Goal: Information Seeking & Learning: Understand process/instructions

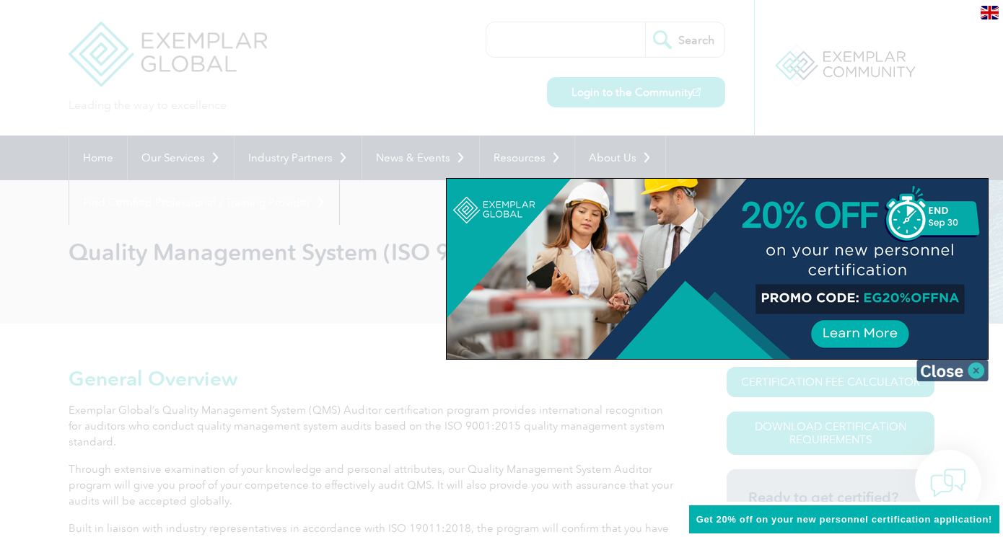
click at [929, 372] on img at bounding box center [952, 371] width 72 height 22
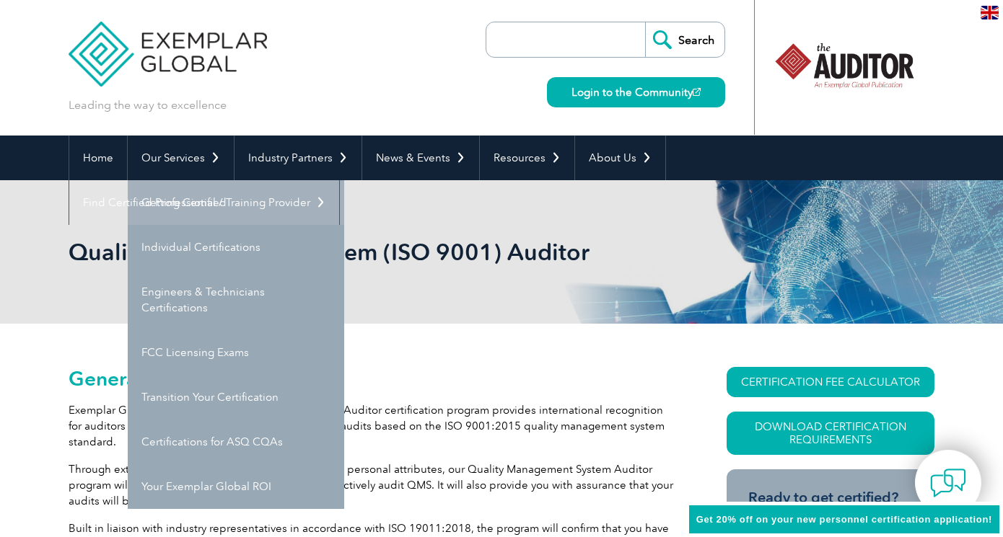
click at [185, 204] on link "Getting Certified" at bounding box center [236, 202] width 216 height 45
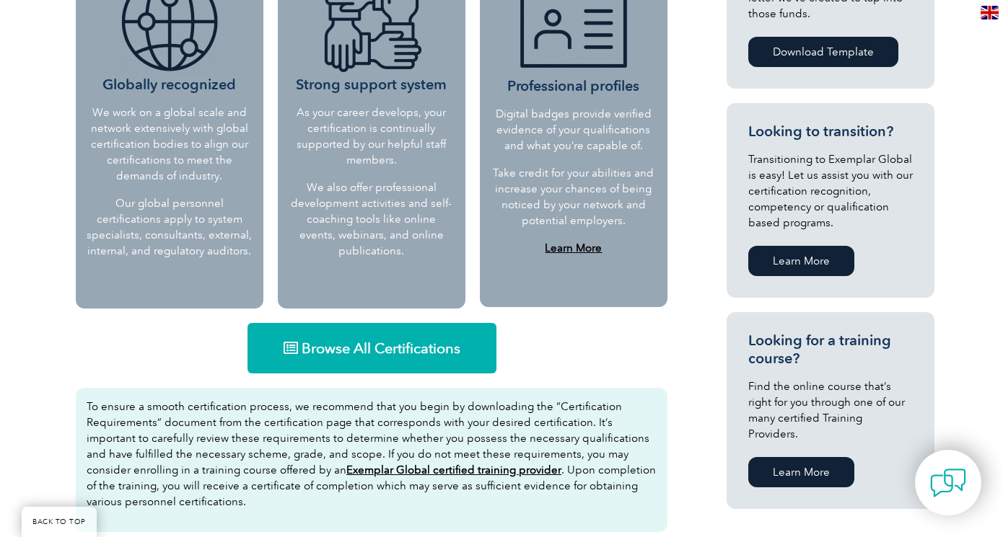
scroll to position [687, 0]
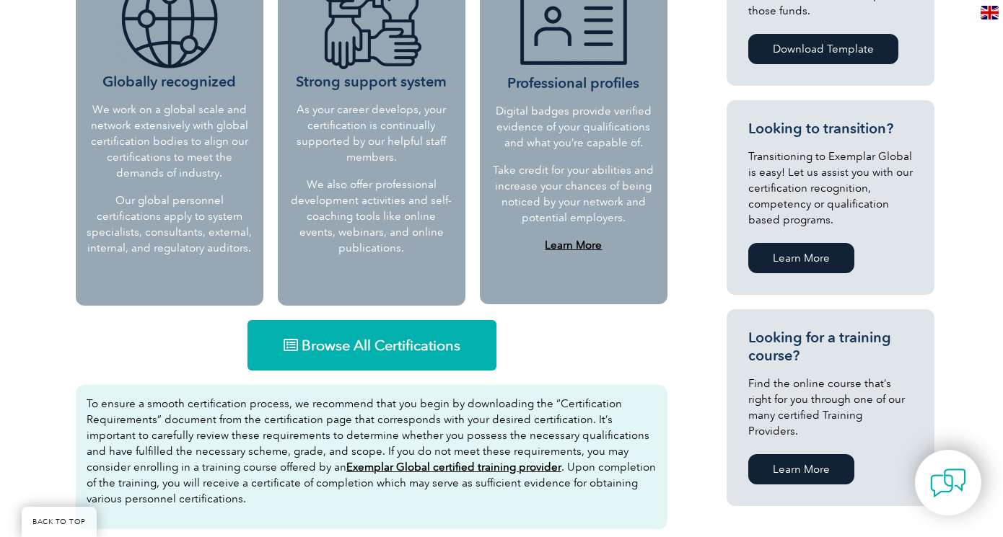
click at [348, 349] on span "Browse All Certifications" at bounding box center [380, 345] width 159 height 14
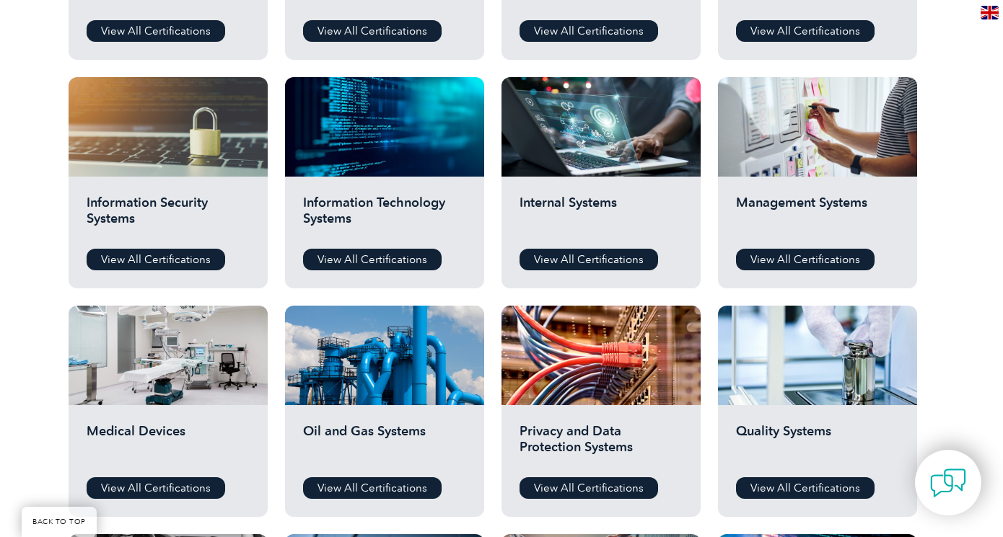
scroll to position [700, 0]
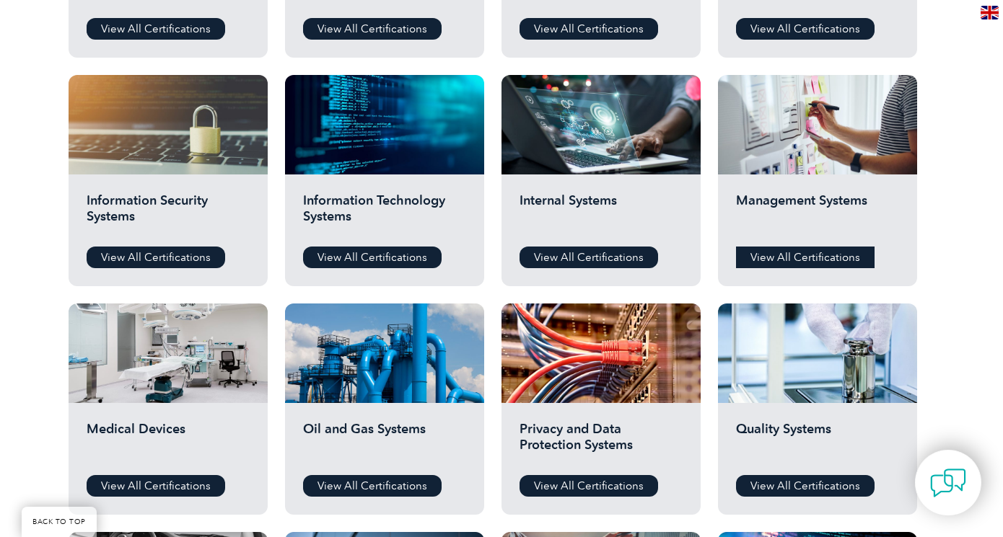
click at [810, 262] on link "View All Certifications" at bounding box center [805, 258] width 138 height 22
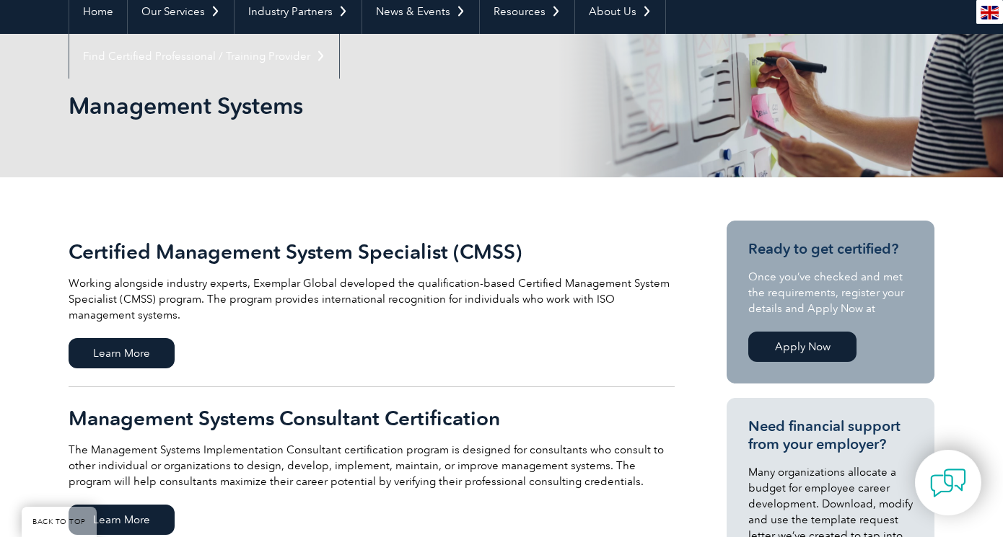
scroll to position [137, 0]
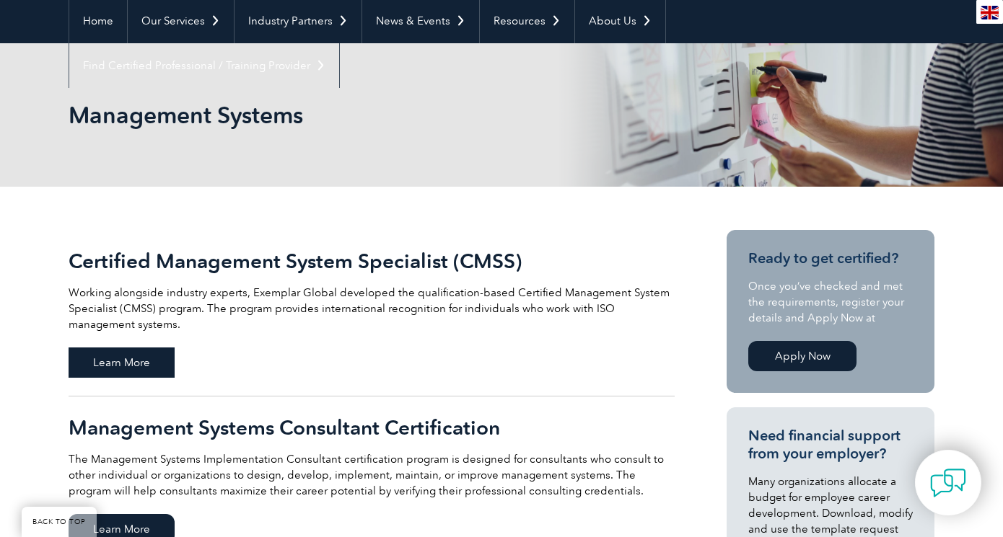
click at [167, 362] on span "Learn More" at bounding box center [122, 363] width 106 height 30
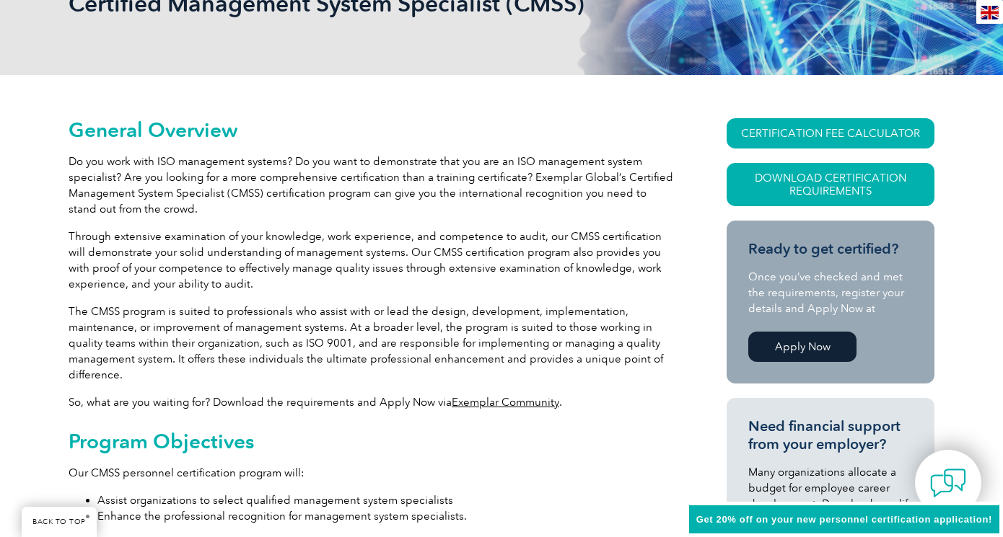
scroll to position [250, 0]
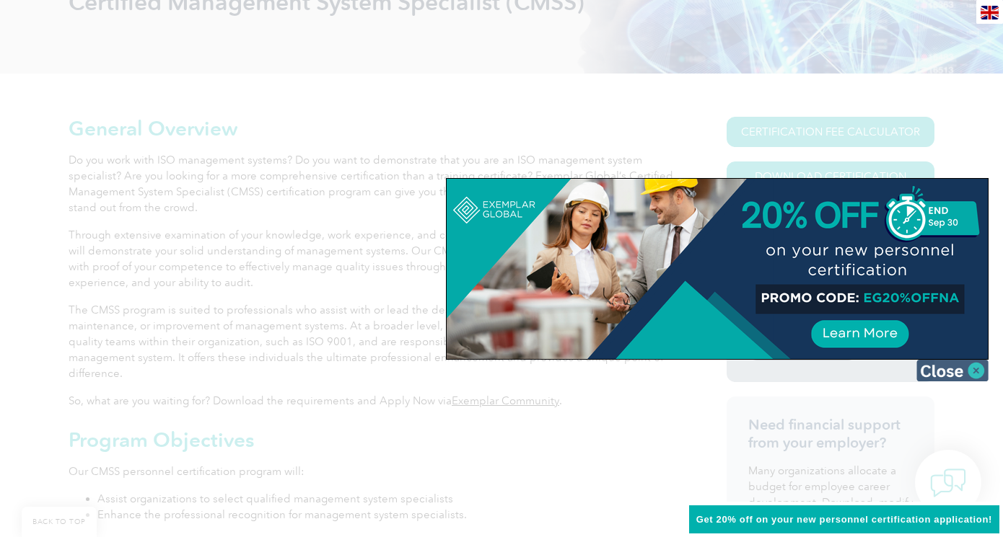
click at [943, 375] on img at bounding box center [952, 371] width 72 height 22
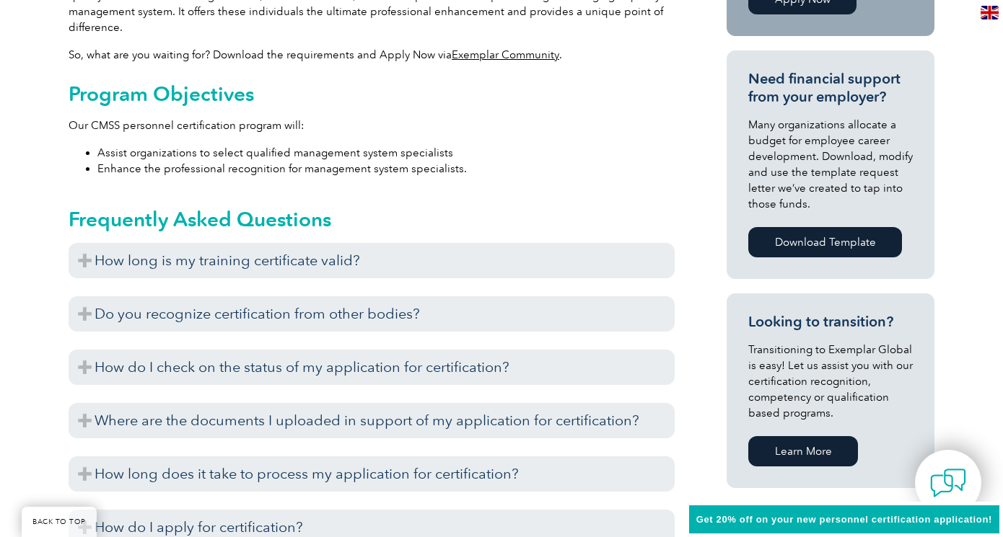
scroll to position [598, 0]
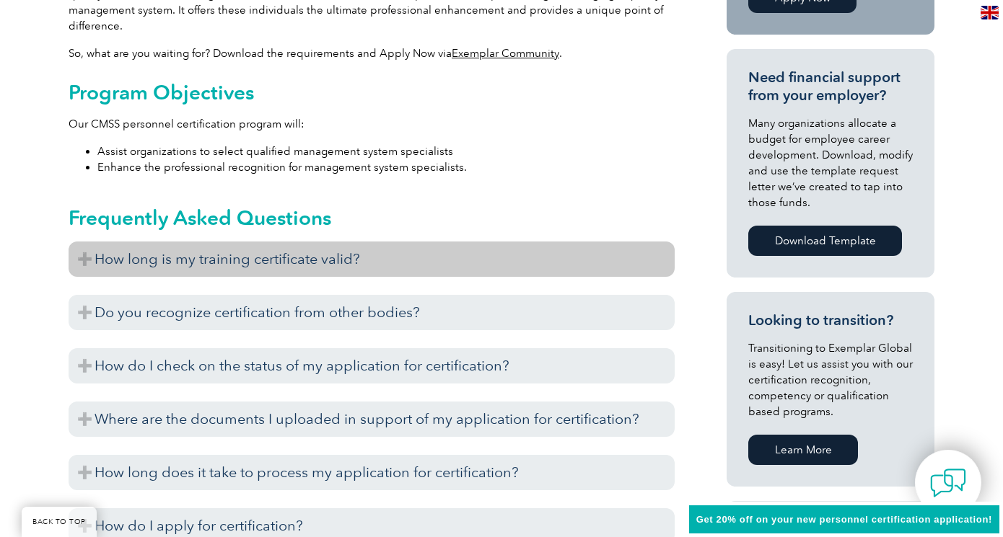
click at [462, 268] on h3 "How long is my training certificate valid?" at bounding box center [372, 259] width 606 height 35
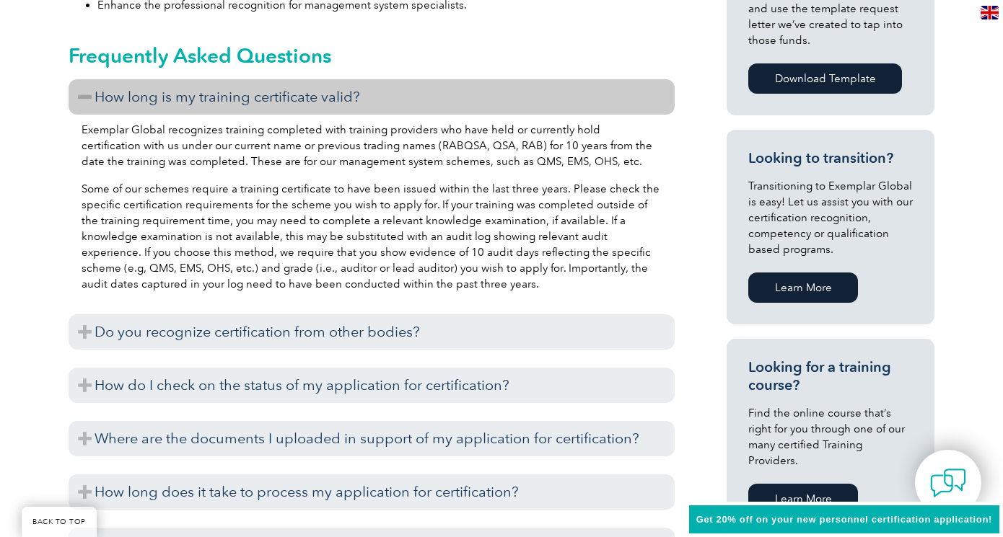
scroll to position [765, 0]
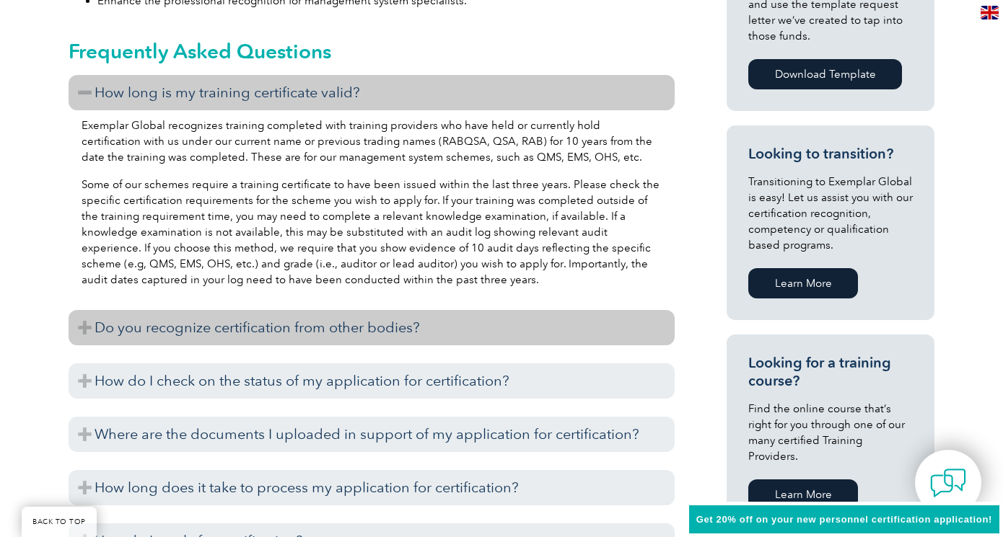
click at [467, 327] on h3 "Do you recognize certification from other bodies?" at bounding box center [372, 327] width 606 height 35
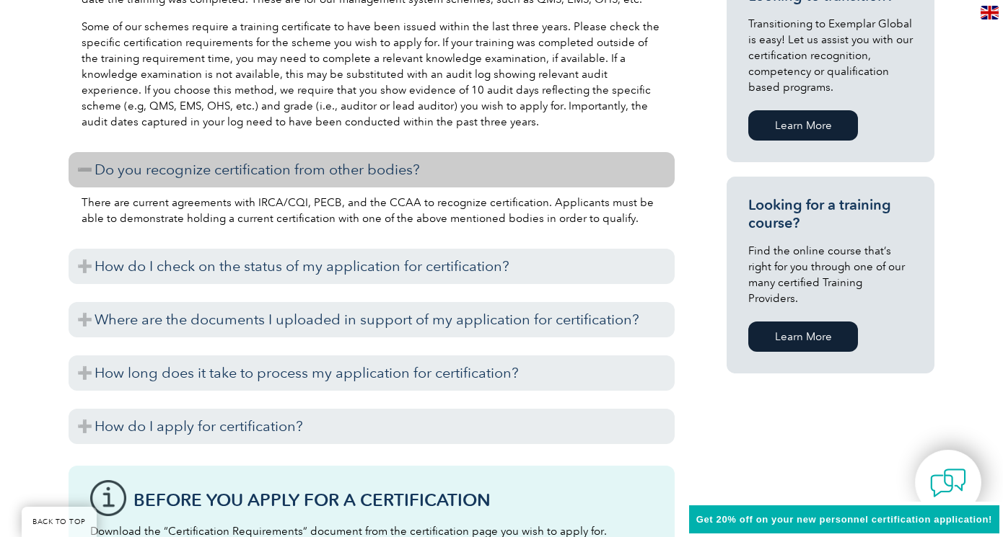
scroll to position [924, 0]
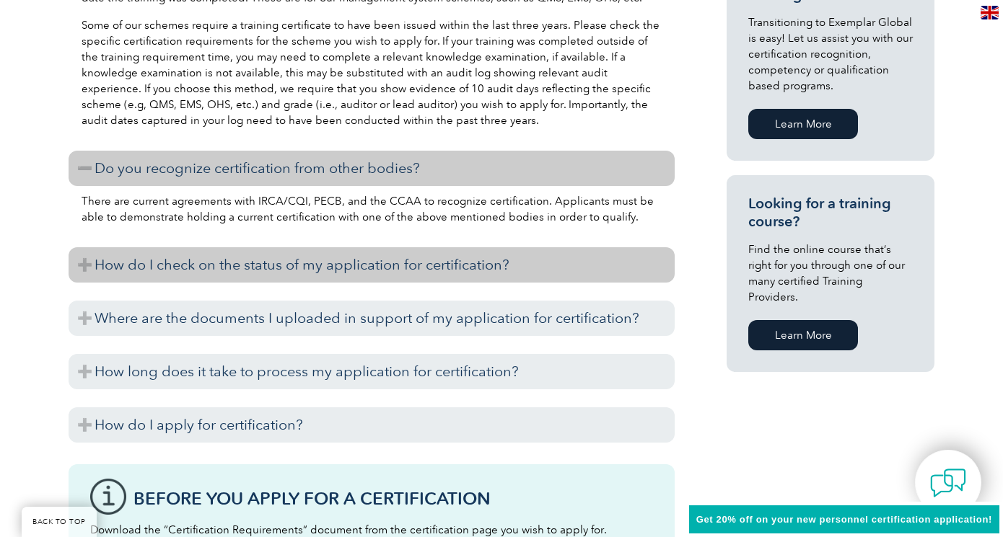
click at [473, 275] on h3 "How do I check on the status of my application for certification?" at bounding box center [372, 264] width 606 height 35
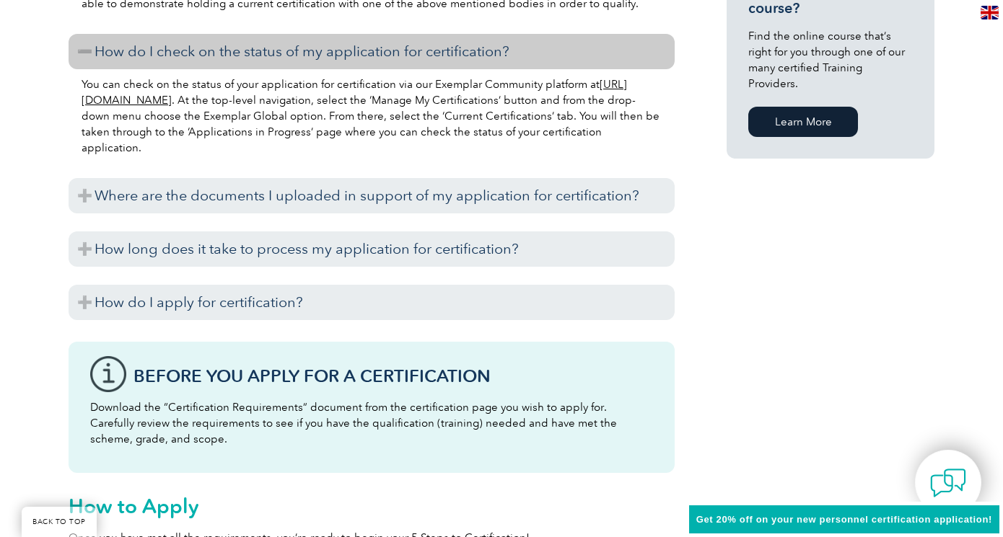
scroll to position [1148, 0]
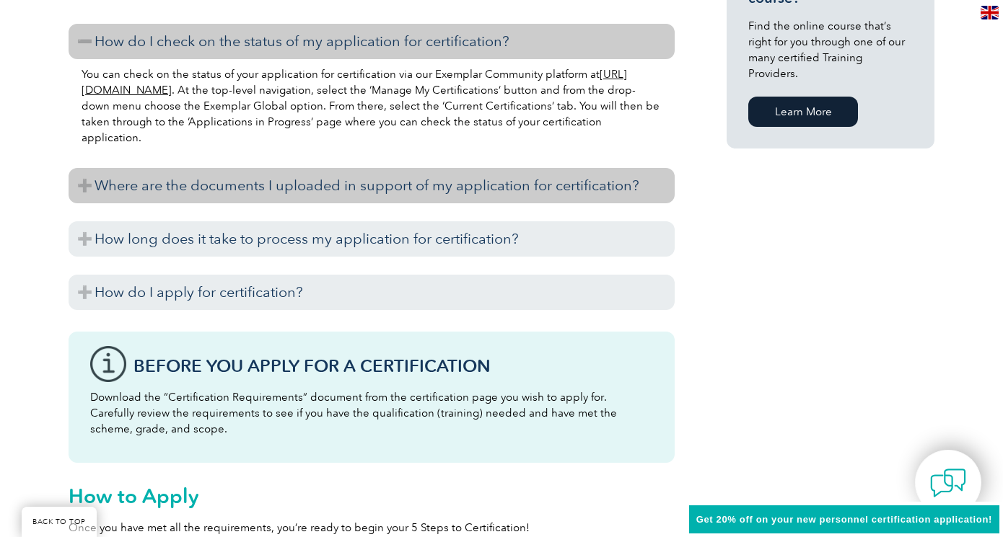
click at [485, 193] on h3 "Where are the documents I uploaded in support of my application for certificati…" at bounding box center [372, 185] width 606 height 35
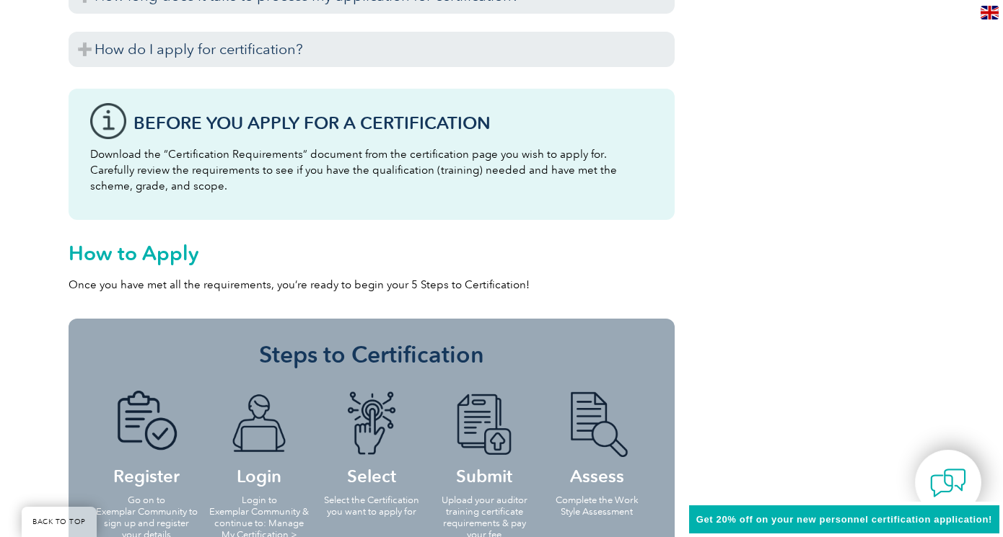
scroll to position [1161, 0]
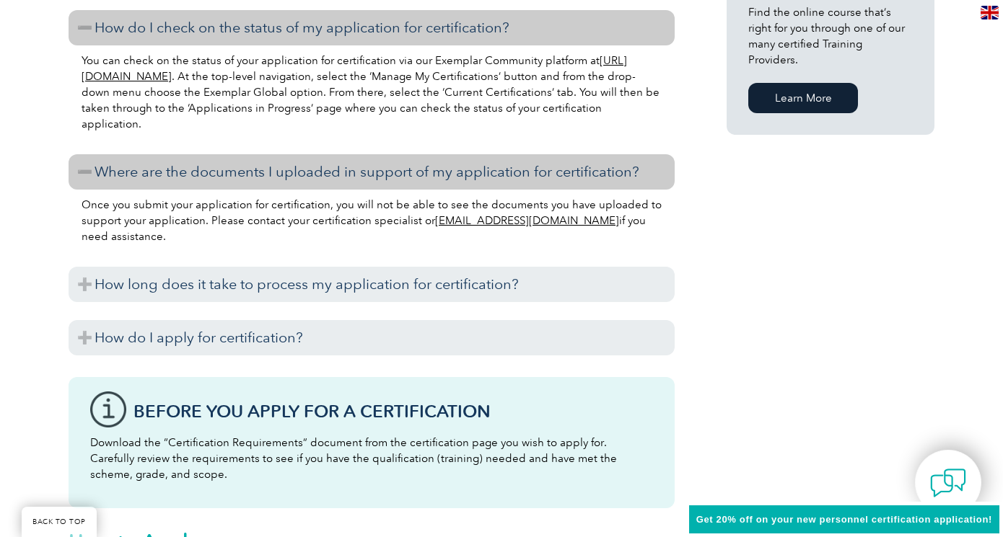
click at [224, 445] on p "Download the “Certification Requirements” document from the certification page …" at bounding box center [371, 459] width 563 height 48
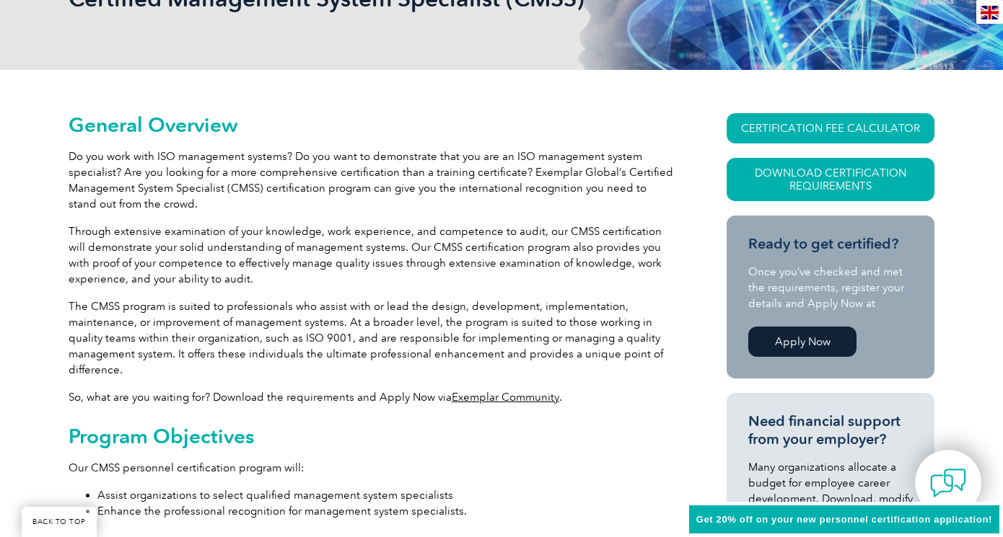
scroll to position [255, 0]
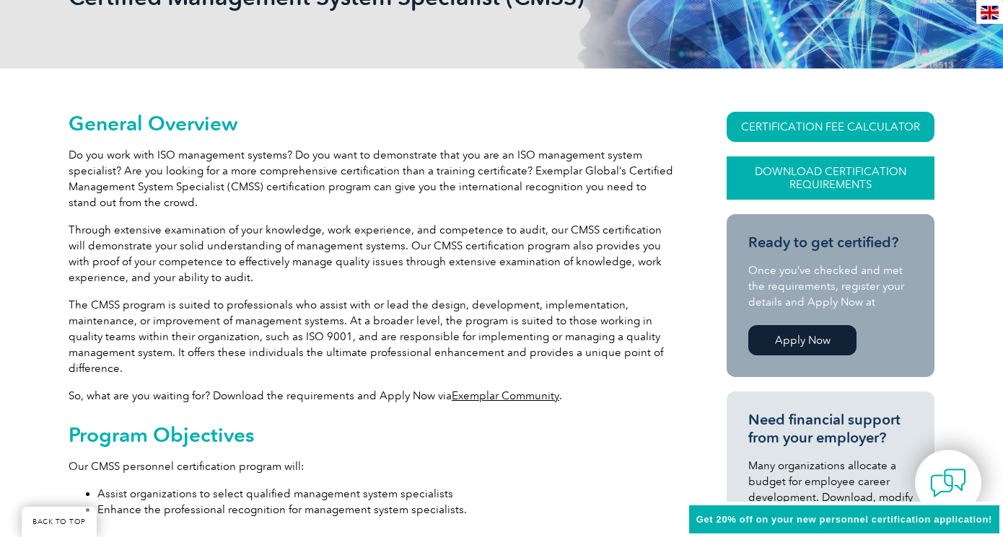
click at [828, 169] on link "Download Certification Requirements" at bounding box center [830, 178] width 208 height 43
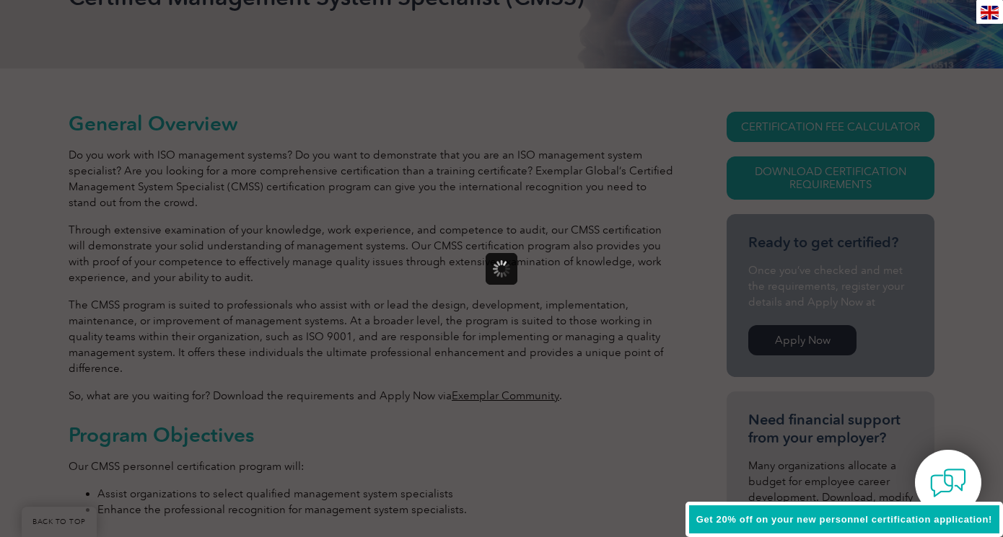
scroll to position [0, 0]
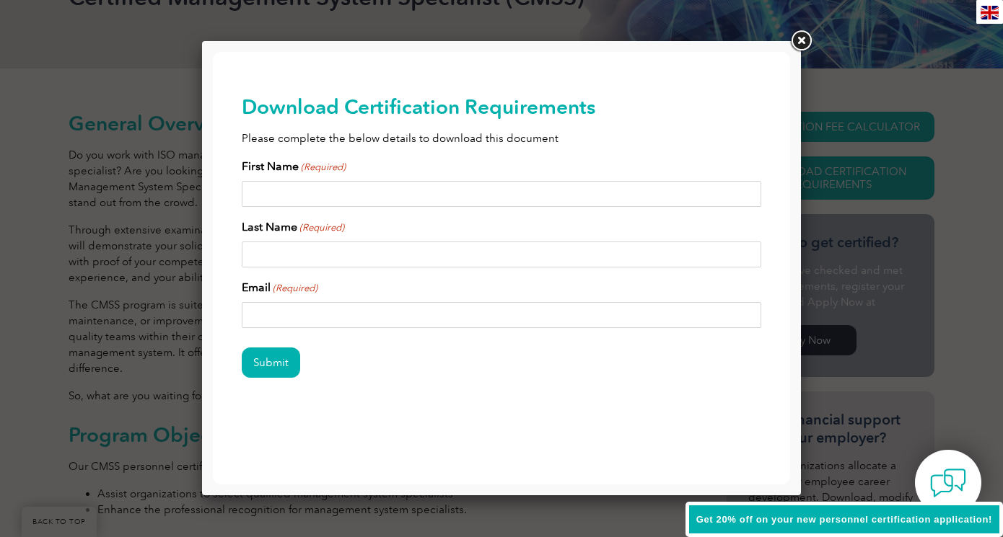
click at [804, 38] on link at bounding box center [801, 41] width 26 height 26
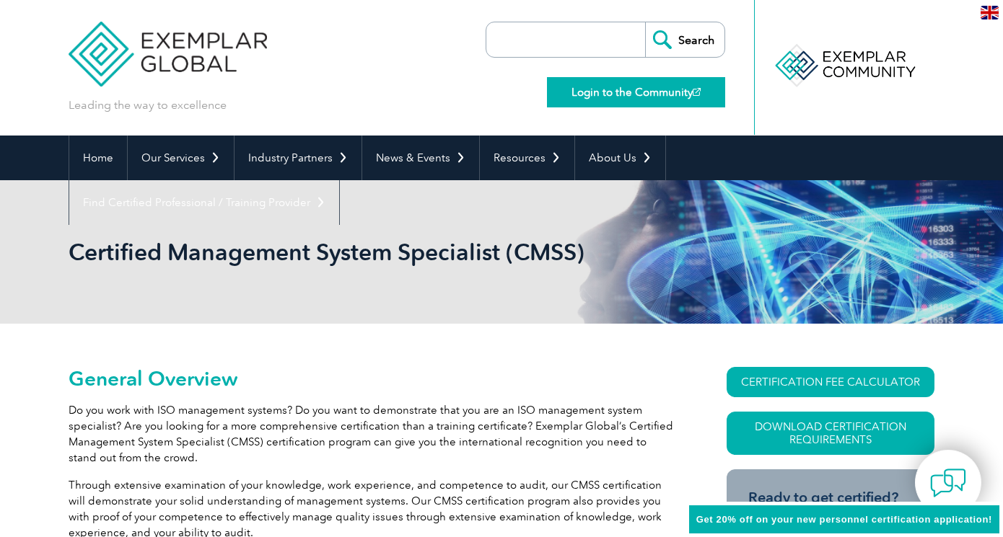
click at [658, 94] on link "Login to the Community" at bounding box center [636, 92] width 178 height 30
